Goal: Information Seeking & Learning: Learn about a topic

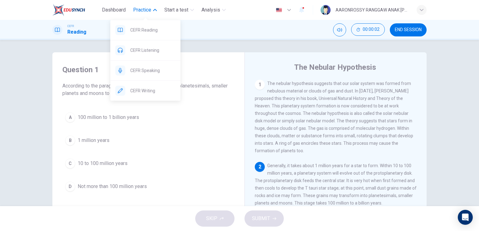
click at [145, 9] on span "Practice" at bounding box center [142, 9] width 18 height 7
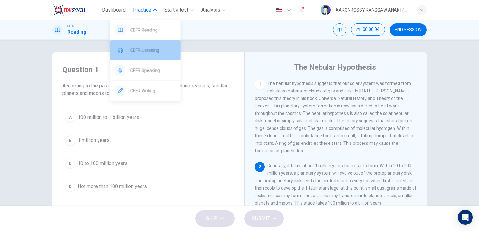
click at [155, 48] on span "CEFR Listening" at bounding box center [152, 49] width 45 height 7
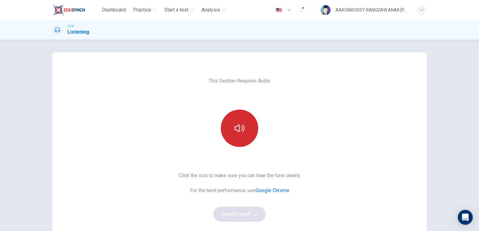
click at [244, 133] on button "button" at bounding box center [239, 128] width 37 height 37
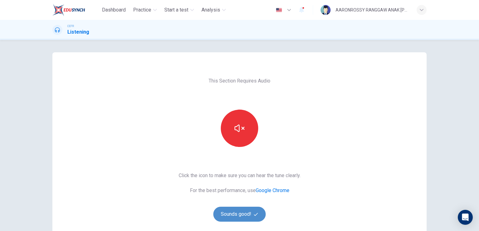
click at [239, 214] on button "Sounds good!" at bounding box center [239, 214] width 52 height 15
